Goal: Task Accomplishment & Management: Manage account settings

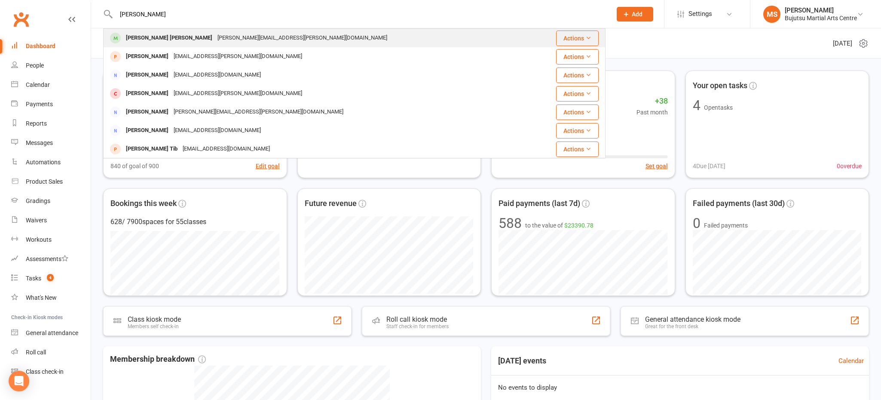
type input "[PERSON_NAME]"
click at [235, 35] on div "[PERSON_NAME][EMAIL_ADDRESS][PERSON_NAME][DOMAIN_NAME]" at bounding box center [302, 38] width 175 height 12
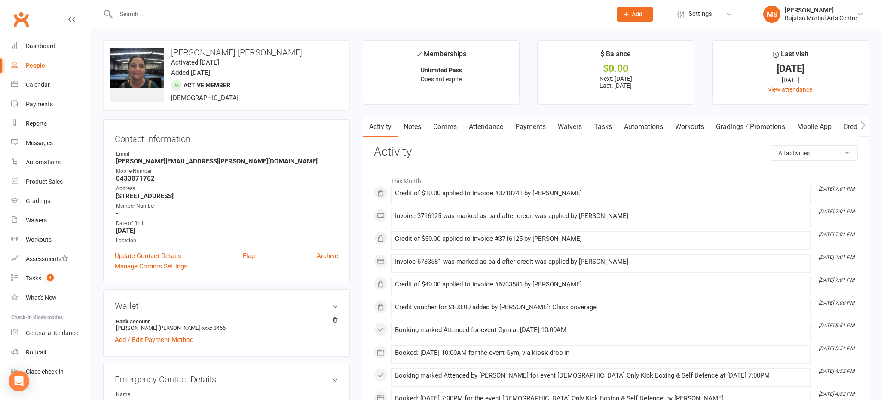
drag, startPoint x: 546, startPoint y: 127, endPoint x: 540, endPoint y: 130, distance: 6.7
click at [546, 127] on link "Payments" at bounding box center [530, 127] width 43 height 20
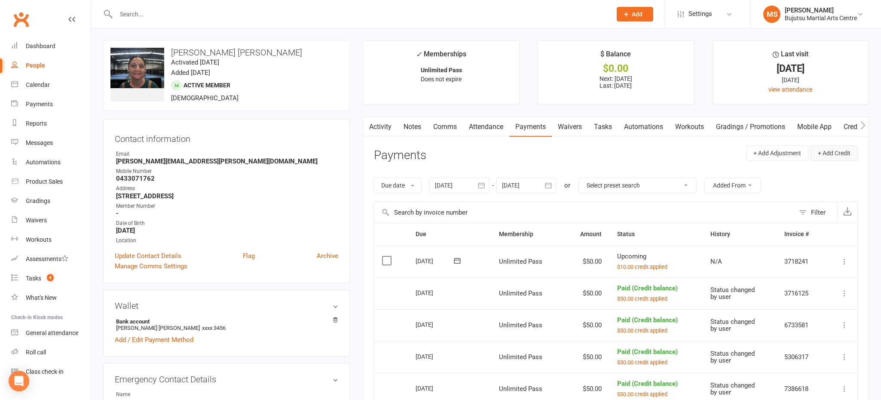
click at [843, 147] on button "+ Add Credit" at bounding box center [834, 152] width 47 height 15
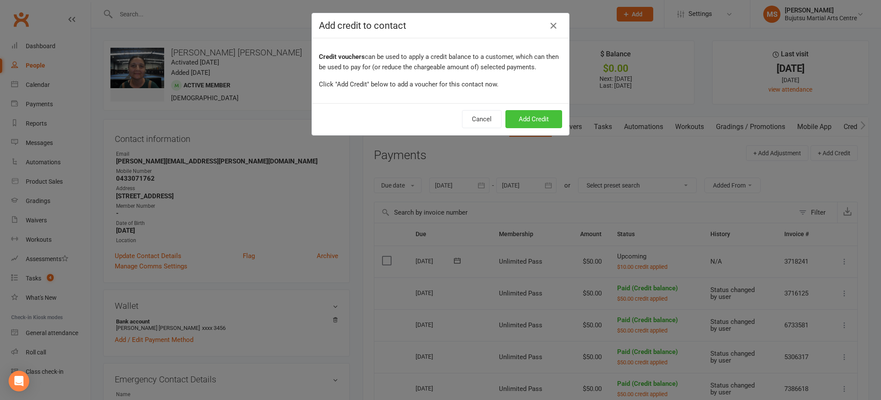
click at [534, 121] on button "Add Credit" at bounding box center [534, 119] width 57 height 18
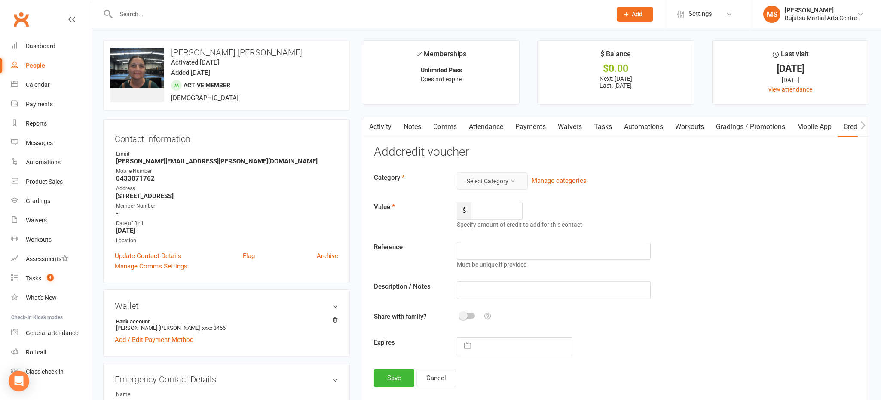
click at [509, 183] on button "Select Category" at bounding box center [492, 180] width 71 height 17
click at [501, 221] on link "Contractors" at bounding box center [485, 218] width 85 height 17
click at [497, 215] on input "number" at bounding box center [497, 211] width 52 height 18
type input "100"
click at [506, 248] on input "text" at bounding box center [554, 251] width 194 height 18
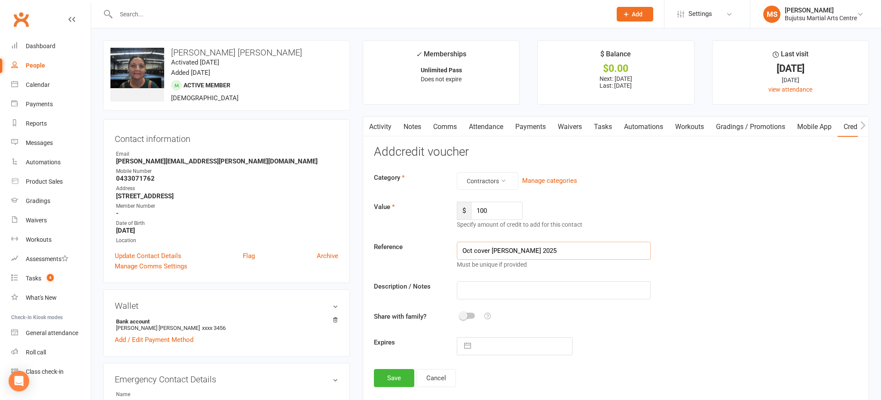
type input "Oct cover [PERSON_NAME] 2025"
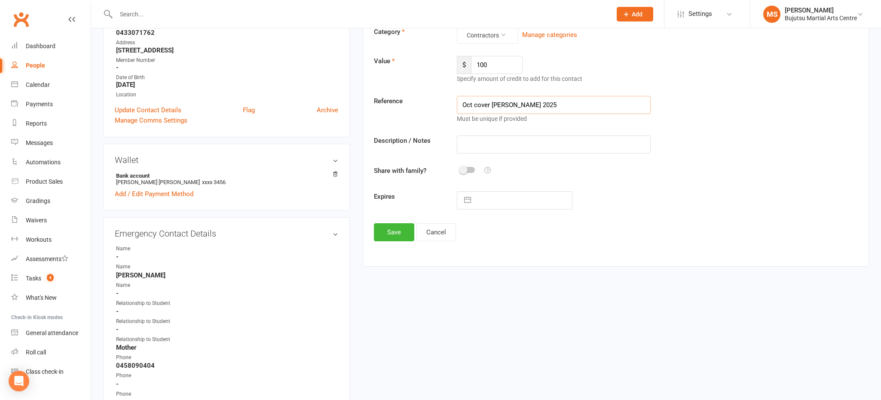
scroll to position [150, 0]
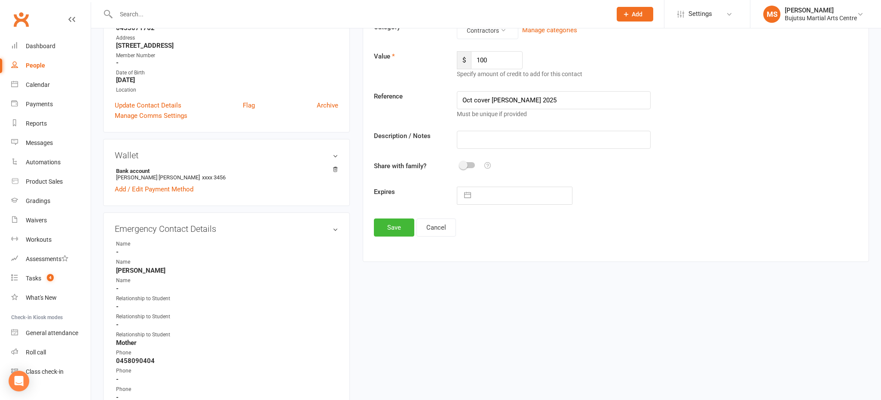
click at [464, 166] on span at bounding box center [463, 165] width 9 height 9
click at [460, 164] on input "checkbox" at bounding box center [460, 164] width 0 height 0
click at [403, 224] on button "Save" at bounding box center [394, 227] width 40 height 18
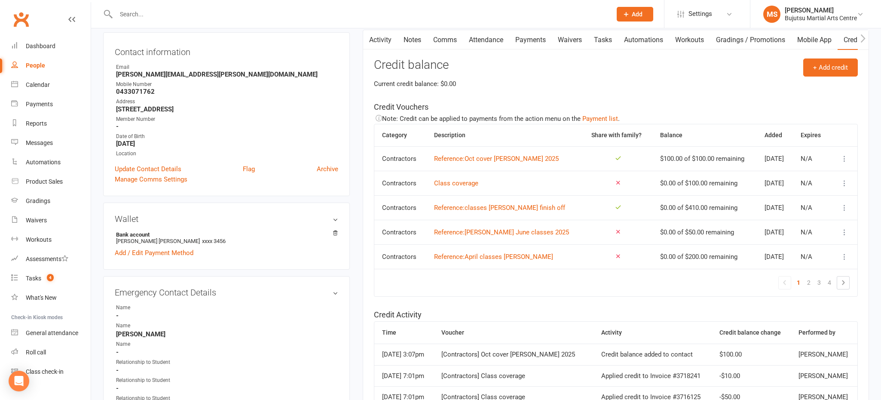
scroll to position [0, 0]
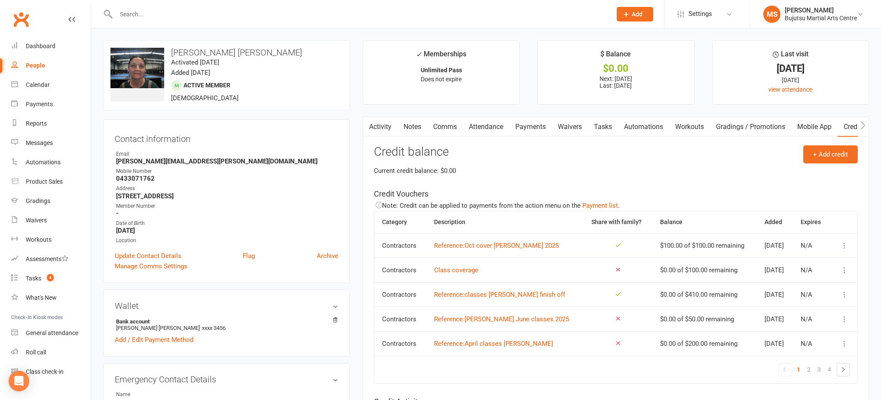
click at [530, 126] on link "Payments" at bounding box center [530, 127] width 43 height 20
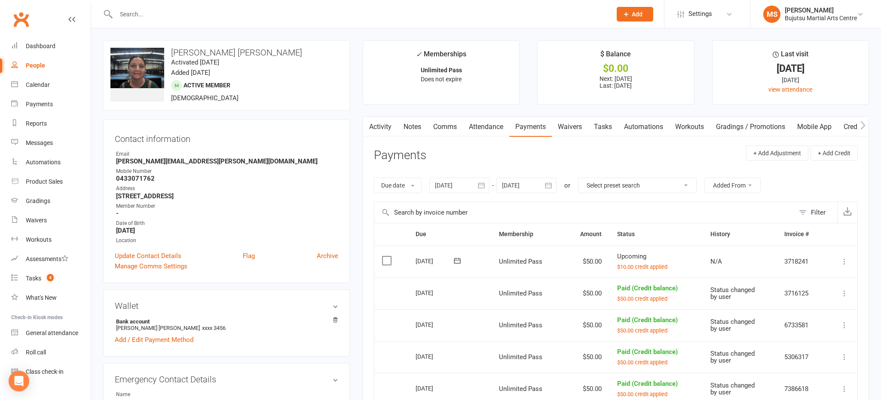
click at [530, 182] on div at bounding box center [527, 185] width 60 height 15
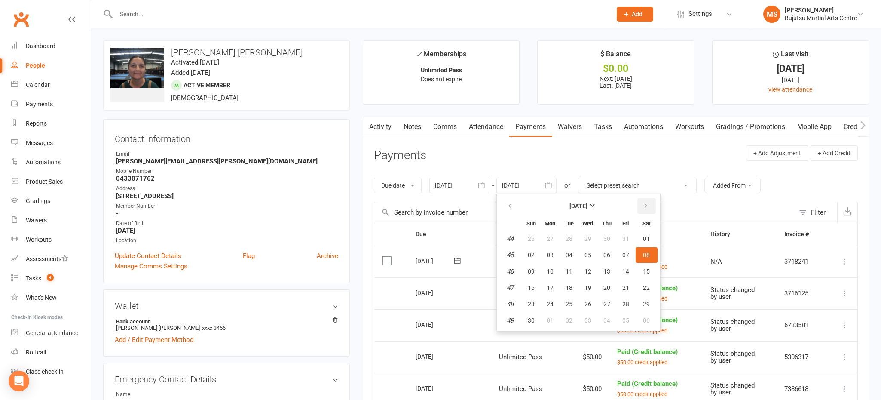
click at [646, 203] on icon "button" at bounding box center [646, 206] width 6 height 7
click at [648, 236] on span "07" at bounding box center [646, 238] width 7 height 7
type input "[DATE]"
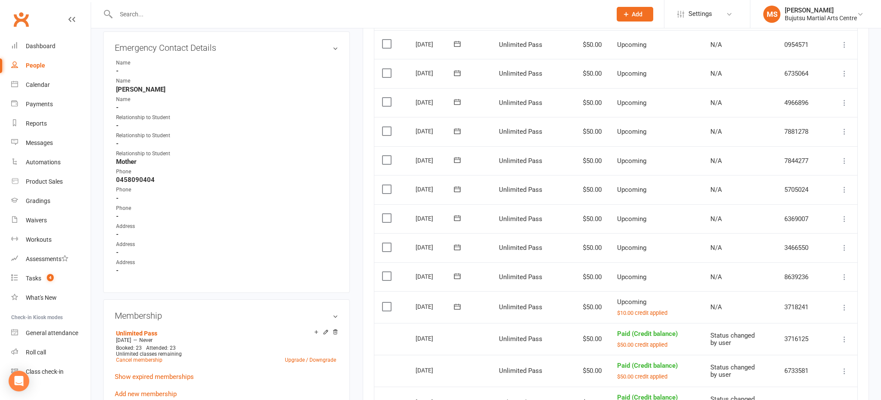
scroll to position [333, 0]
click at [845, 304] on icon at bounding box center [845, 305] width 9 height 9
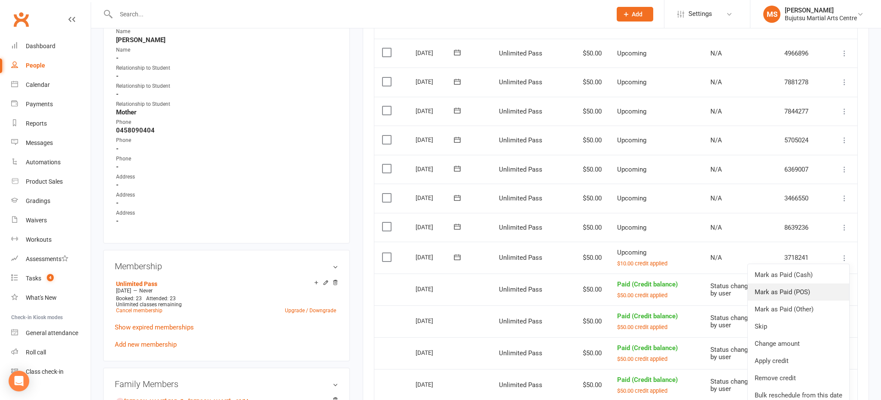
scroll to position [384, 0]
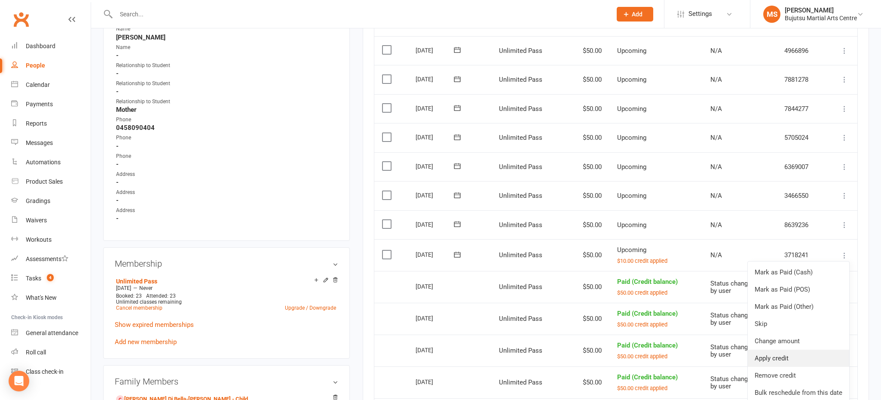
click at [799, 353] on link "Apply credit" at bounding box center [798, 358] width 101 height 17
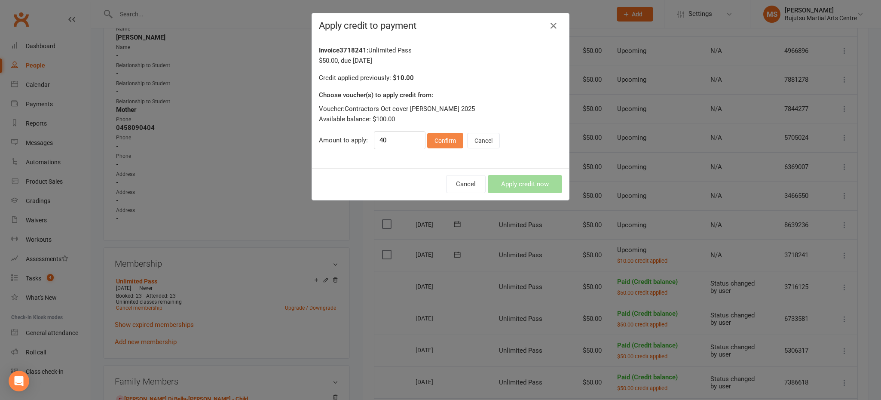
click at [452, 141] on button "Confirm" at bounding box center [445, 140] width 36 height 15
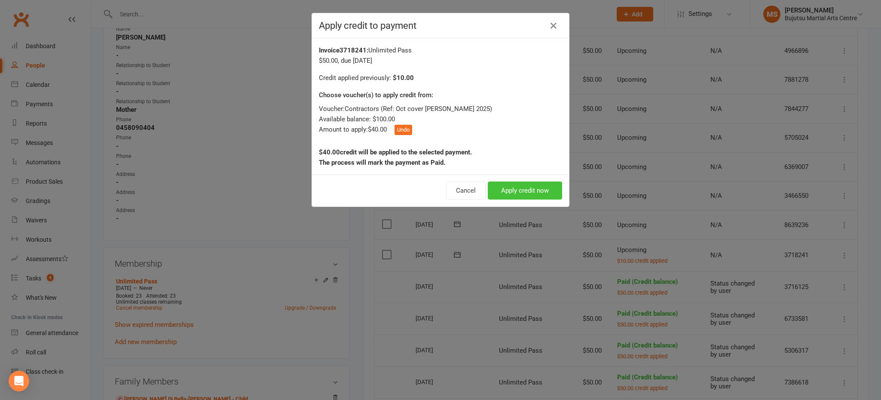
click at [521, 190] on button "Apply credit now" at bounding box center [525, 190] width 74 height 18
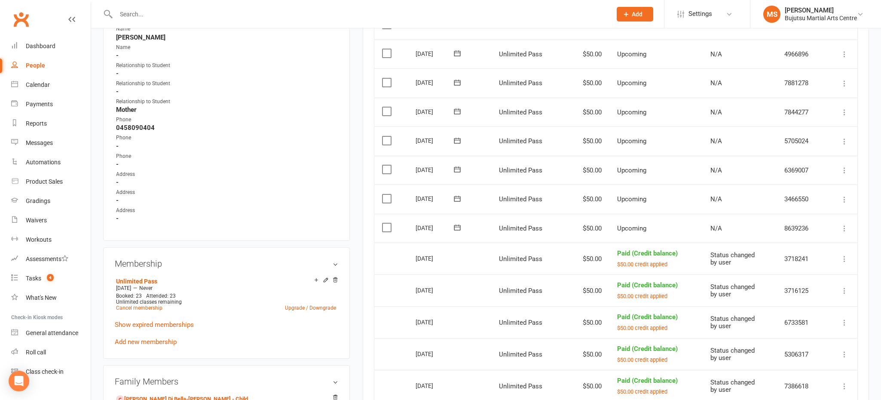
click at [843, 224] on icon at bounding box center [845, 228] width 9 height 9
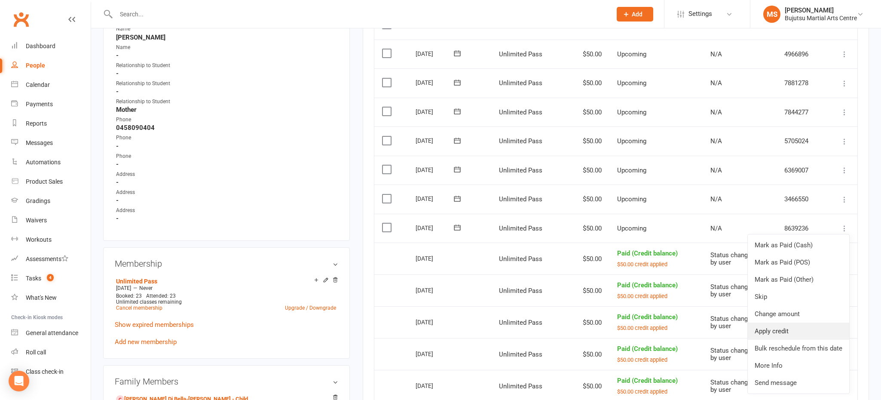
click at [795, 325] on link "Apply credit" at bounding box center [798, 330] width 101 height 17
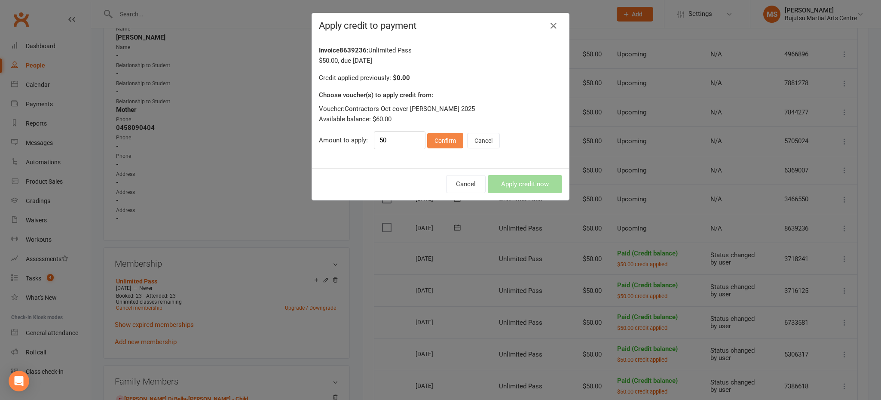
click at [445, 133] on button "Confirm" at bounding box center [445, 140] width 36 height 15
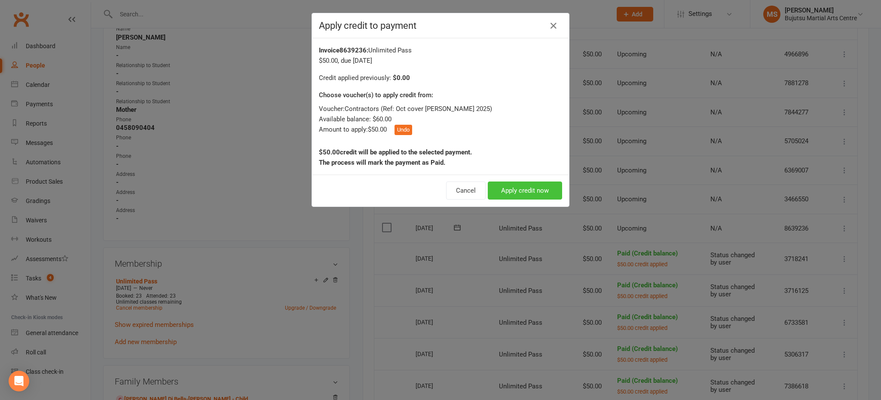
click at [549, 187] on button "Apply credit now" at bounding box center [525, 190] width 74 height 18
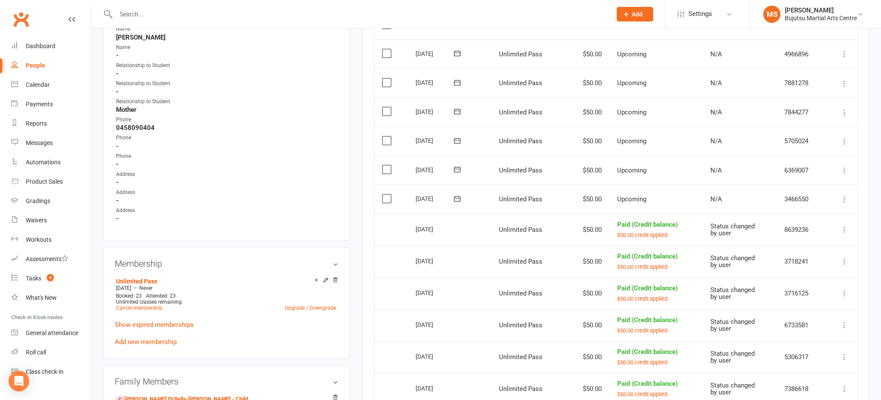
click at [847, 197] on icon at bounding box center [845, 199] width 9 height 9
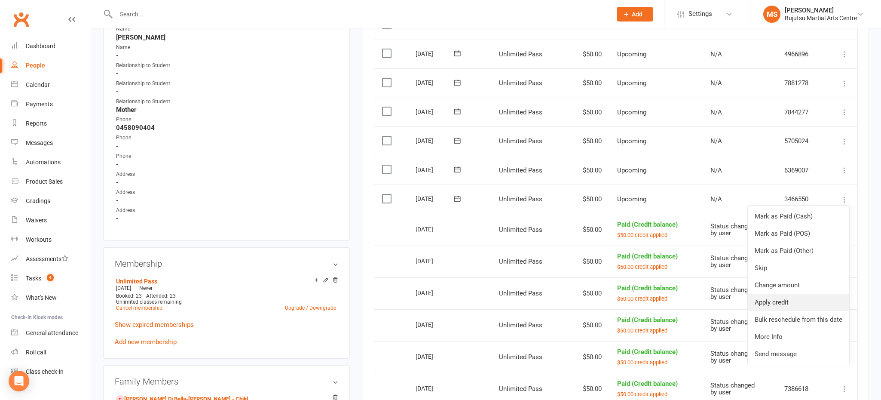
click at [807, 295] on link "Apply credit" at bounding box center [798, 302] width 101 height 17
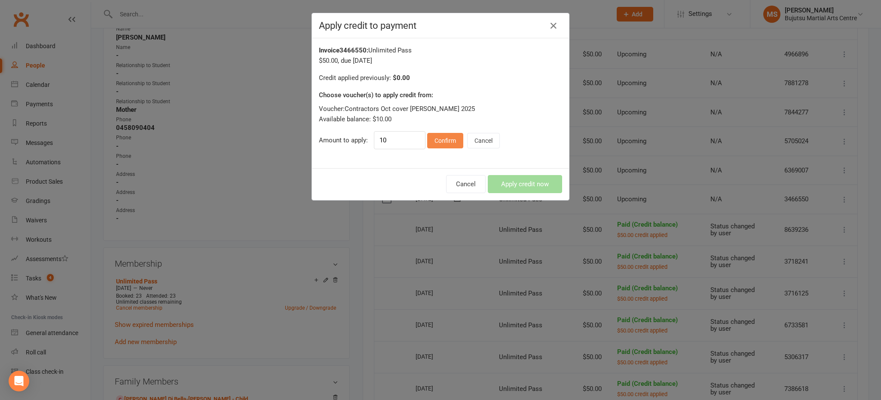
click at [450, 140] on button "Confirm" at bounding box center [445, 140] width 36 height 15
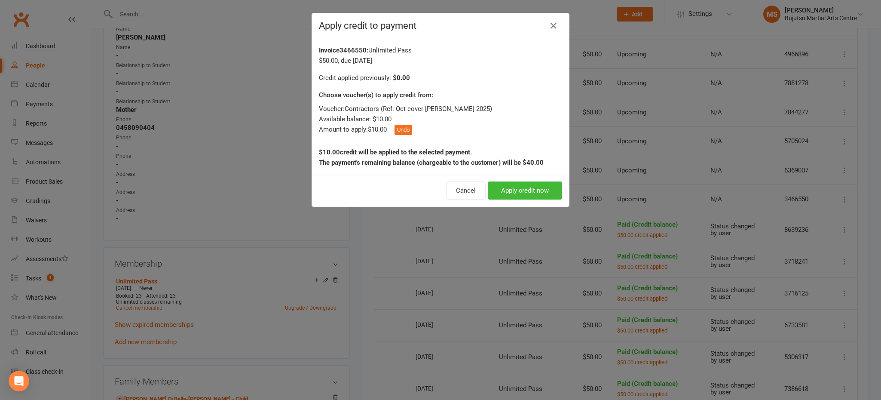
click at [487, 186] on div "Cancel Apply credit now" at bounding box center [440, 191] width 257 height 32
click at [508, 187] on button "Apply credit now" at bounding box center [525, 190] width 74 height 18
